Goal: Find specific page/section: Find specific page/section

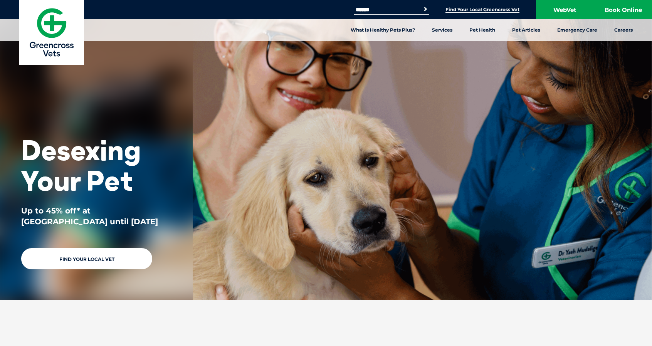
click at [481, 11] on link "Find Your Local Greencross Vet" at bounding box center [482, 10] width 74 height 6
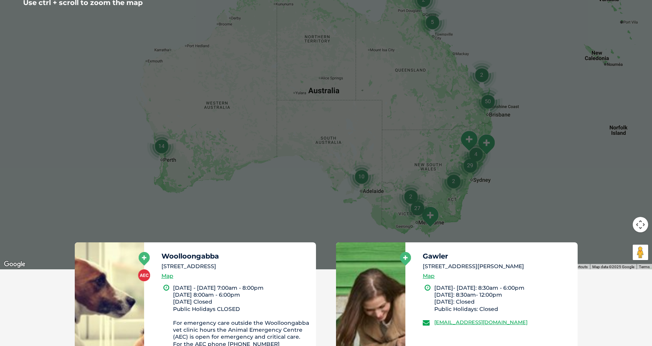
scroll to position [231, 0]
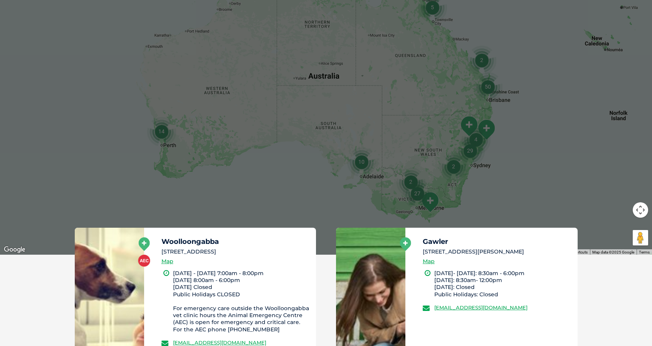
click at [406, 201] on img "27" at bounding box center [416, 193] width 29 height 29
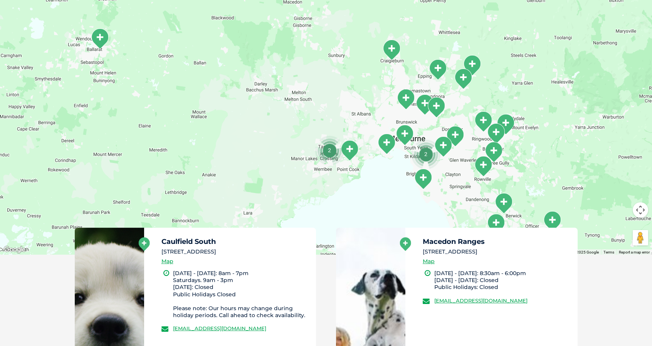
click at [465, 79] on img "Diamond Creek" at bounding box center [462, 78] width 19 height 21
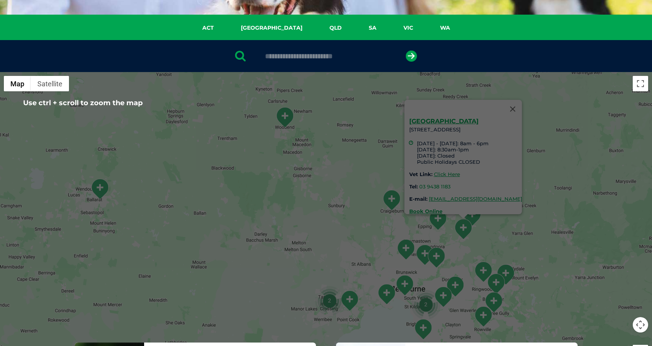
scroll to position [116, 0]
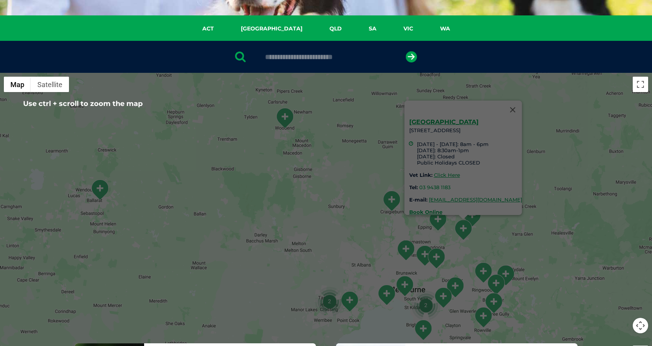
click at [423, 147] on li "[DATE] - [DATE]: 8am - 6pm [DATE]: 8:30am-1pm [DATE]: Closed Public Holidays CL…" at bounding box center [469, 153] width 105 height 25
